Goal: Task Accomplishment & Management: Complete application form

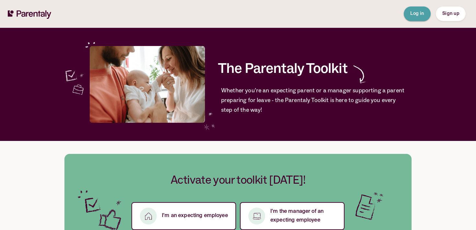
click at [419, 14] on span "Log in" at bounding box center [417, 13] width 14 height 5
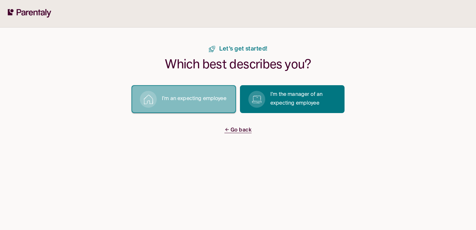
click at [200, 101] on p "I’m an expecting employee" at bounding box center [194, 99] width 64 height 9
